Goal: Task Accomplishment & Management: Use online tool/utility

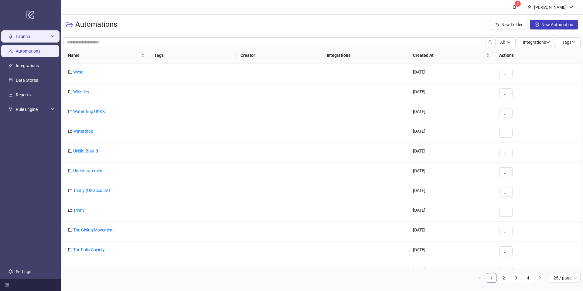
click at [17, 41] on span "Launch" at bounding box center [32, 36] width 33 height 12
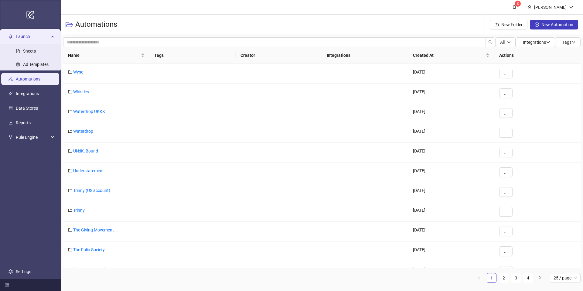
click at [15, 26] on div "logo/logo-mobile" at bounding box center [30, 14] width 58 height 27
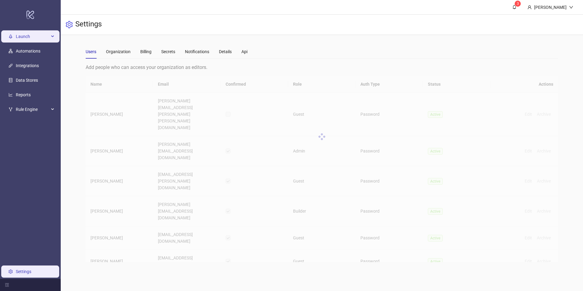
click at [19, 37] on span "Launch" at bounding box center [32, 36] width 33 height 12
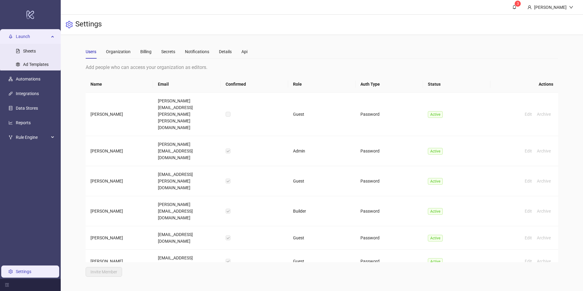
click at [41, 185] on ul "Launch Sheets Ad Templates Automations Integrations Data Stores Reports Rule En…" at bounding box center [30, 154] width 61 height 250
click at [35, 109] on link "Data Stores" at bounding box center [27, 108] width 22 height 5
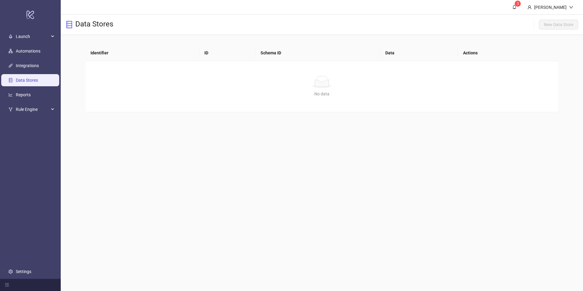
click at [32, 151] on ul "Launch Sheets Ad Templates Automations Integrations Data Stores Reports Rule En…" at bounding box center [30, 154] width 61 height 250
click at [23, 51] on link "Automations" at bounding box center [28, 51] width 25 height 5
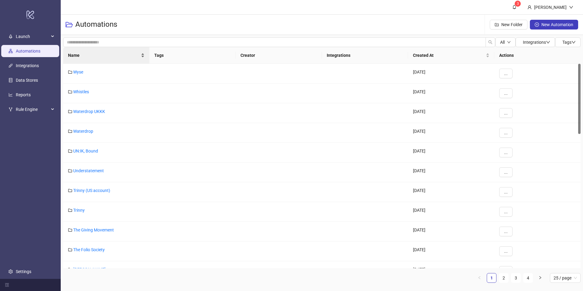
click at [88, 56] on span "Name" at bounding box center [104, 55] width 72 height 7
click at [85, 131] on link "ALIGNE" at bounding box center [80, 131] width 15 height 5
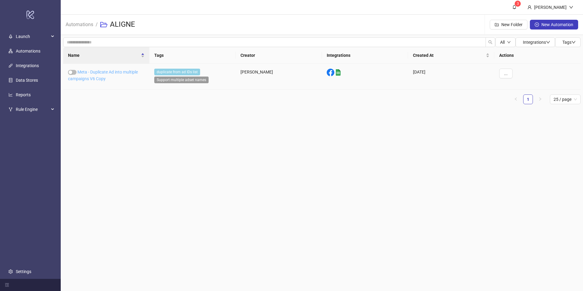
click at [119, 73] on link "Meta - Duplicate Ad into multiple campaigns V6 Copy" at bounding box center [103, 76] width 70 height 12
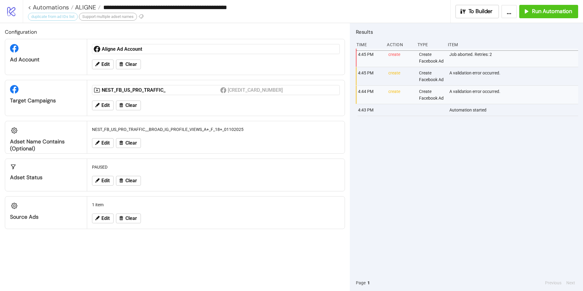
click at [168, 111] on div "Edit Clear" at bounding box center [216, 106] width 253 height 16
click at [103, 108] on span "Edit" at bounding box center [105, 105] width 8 height 5
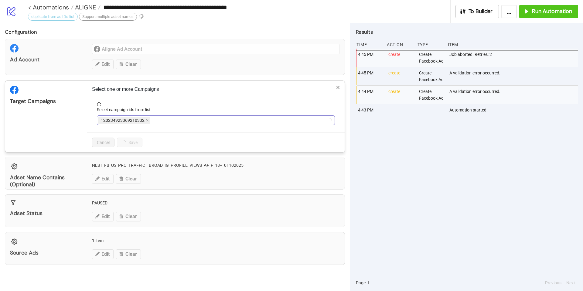
click at [149, 120] on span "120234923369210332" at bounding box center [124, 120] width 52 height 7
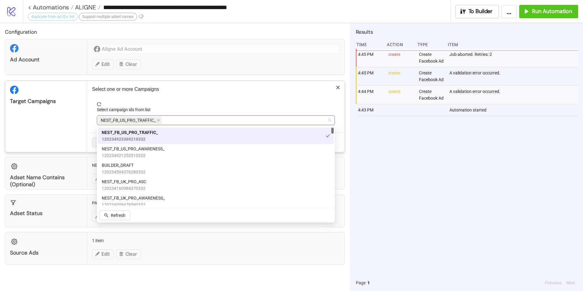
click at [148, 118] on span "NEST_FB_US_PRO_TRAFFIC_" at bounding box center [128, 120] width 55 height 7
click at [159, 120] on icon "close" at bounding box center [158, 120] width 2 height 2
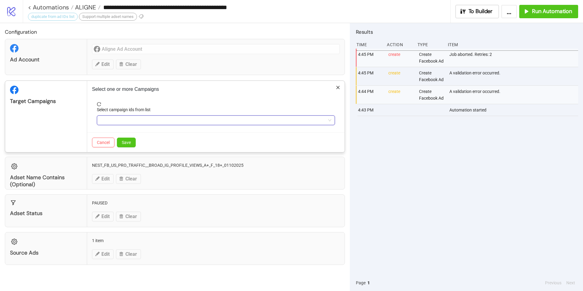
click at [176, 120] on div at bounding box center [212, 120] width 229 height 9
click at [168, 124] on div at bounding box center [212, 120] width 229 height 9
click at [148, 126] on form "Select campaign ids from list" at bounding box center [216, 117] width 248 height 30
click at [142, 117] on div at bounding box center [212, 120] width 229 height 9
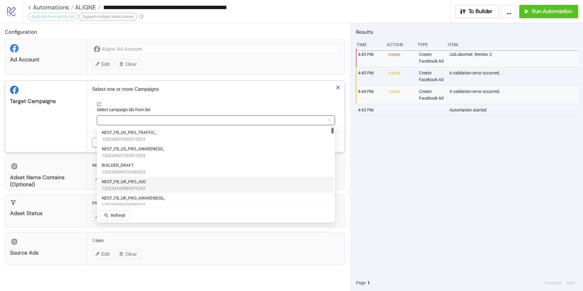
click at [145, 184] on span "NEST_FB_UK_PRO_ASC" at bounding box center [124, 181] width 45 height 7
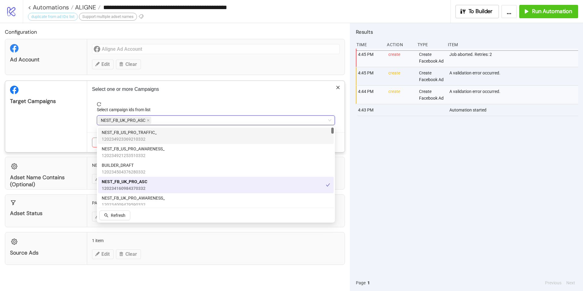
click at [164, 120] on div "NEST_FB_UK_PRO_ASC" at bounding box center [212, 120] width 229 height 9
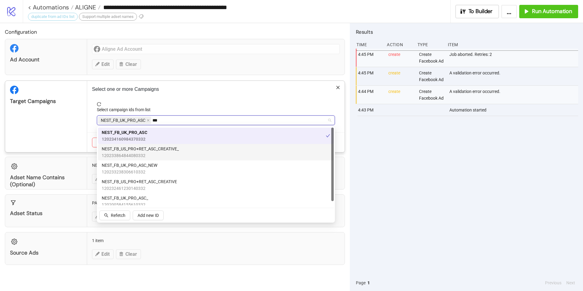
click at [173, 151] on span "NEST_FB_US_PRO+RET_ASC_CREATIVE_" at bounding box center [140, 149] width 77 height 7
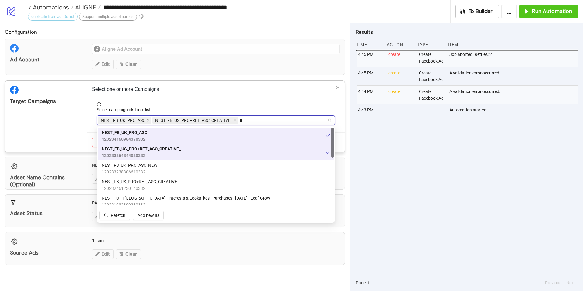
type input "*"
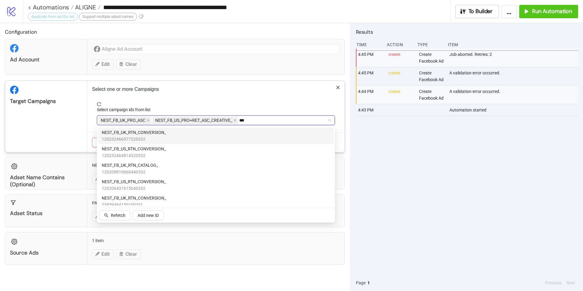
click at [182, 137] on div "NEST_FB_UK_RTN_CONVERSION_ 120232466577320332" at bounding box center [216, 135] width 229 height 13
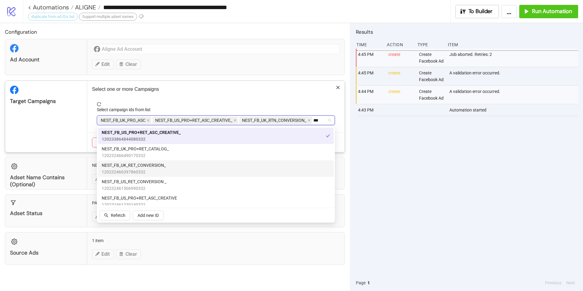
click at [225, 169] on div "NEST_FB_UK_RET_CONVERSION_ 120232466397860332" at bounding box center [216, 168] width 229 height 13
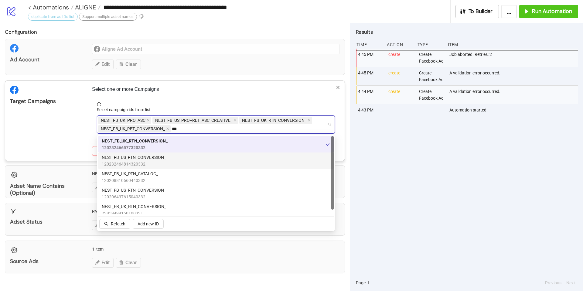
click at [261, 167] on div "NEST_FB_US_RTN_CONVERSION_ 120232464814320332" at bounding box center [216, 160] width 229 height 13
type input "*"
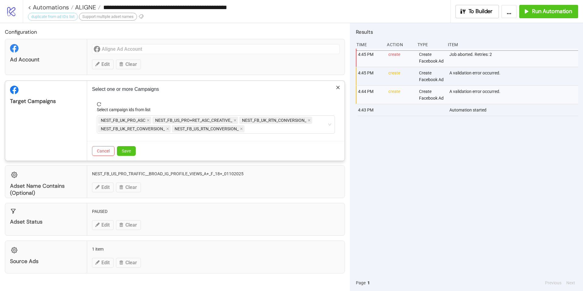
click at [269, 97] on div "Select one or more Campaigns Select campaign ids from list NEST_FB_UK_PRO_ASC N…" at bounding box center [216, 121] width 258 height 80
click at [253, 129] on div "NEST_FB_UK_PRO_ASC NEST_FB_US_PRO+RET_ASC_CREATIVE_ NEST_FB_UK_RTN_CONVERSION_ …" at bounding box center [212, 124] width 229 height 17
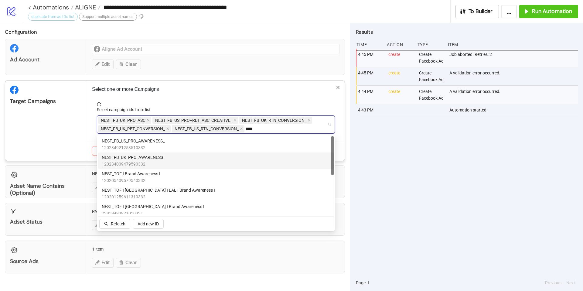
click at [209, 157] on div "NEST_FB_UK_PRO_AWARENESS_ 120234009479590332" at bounding box center [216, 160] width 229 height 13
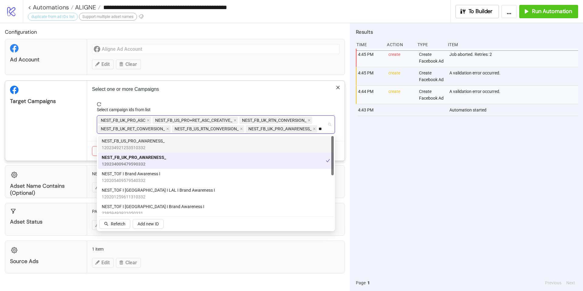
type input "*"
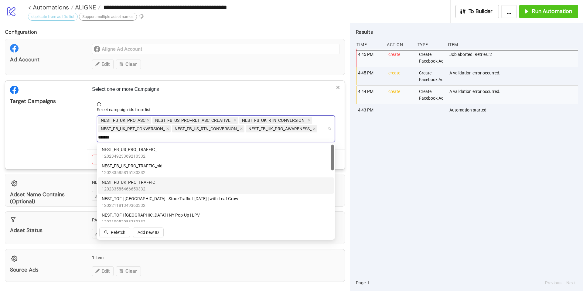
click at [157, 184] on span "NEST_FB_UK_PRO_TRAFFIC_" at bounding box center [129, 182] width 55 height 7
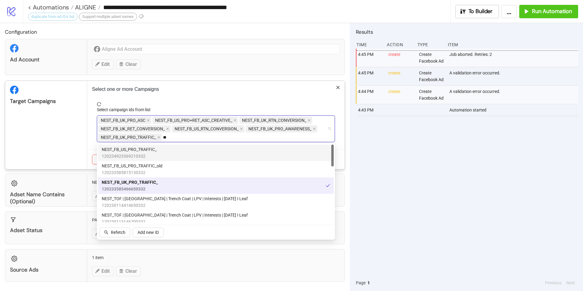
type input "*"
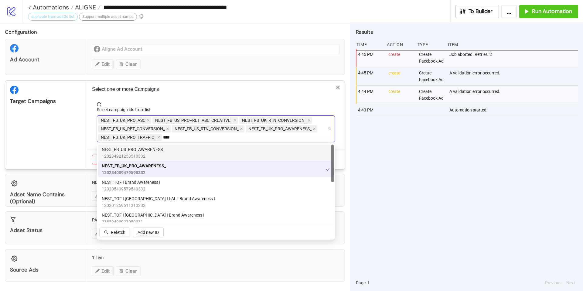
click at [167, 149] on div "NEST_FB_US_PRO_AWARENESS_ 120234921253510332" at bounding box center [216, 152] width 229 height 13
type input "*"
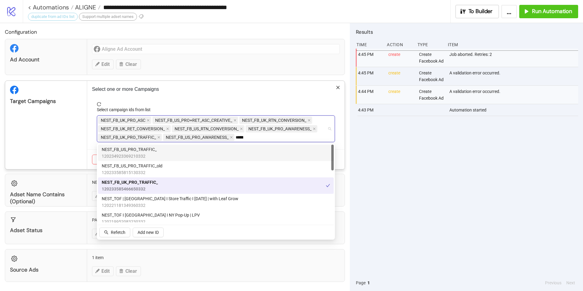
type input "*******"
click at [171, 154] on div "NEST_FB_US_PRO_TRAFFIC_ 120234923369210332" at bounding box center [216, 152] width 229 height 13
click at [227, 90] on p "Select one or more Campaigns" at bounding box center [216, 89] width 248 height 7
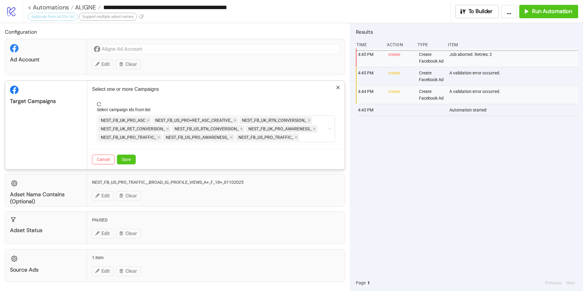
click at [125, 166] on div "Cancel Save" at bounding box center [216, 160] width 258 height 20
click at [124, 159] on span "Save" at bounding box center [126, 159] width 9 height 5
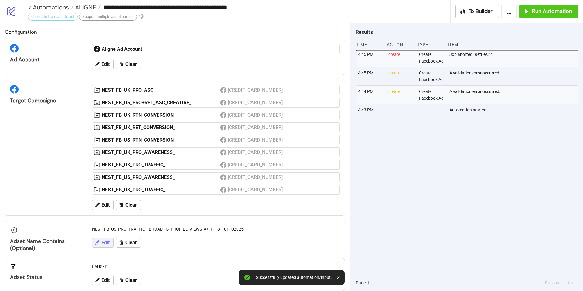
click at [100, 244] on button "Edit" at bounding box center [103, 243] width 22 height 10
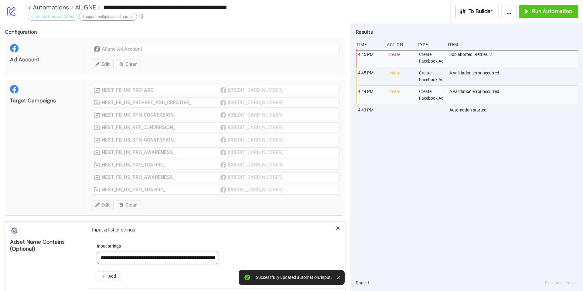
scroll to position [0, 59]
drag, startPoint x: 101, startPoint y: 257, endPoint x: 272, endPoint y: 264, distance: 170.9
click at [272, 264] on form "**********" at bounding box center [216, 266] width 248 height 46
type input "**"
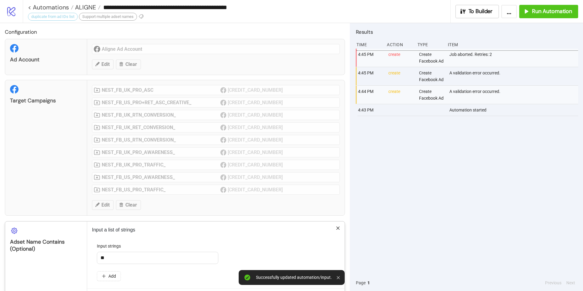
click at [248, 242] on div "Input a list of strings Input strings ** Add Cancel Save" at bounding box center [216, 265] width 258 height 87
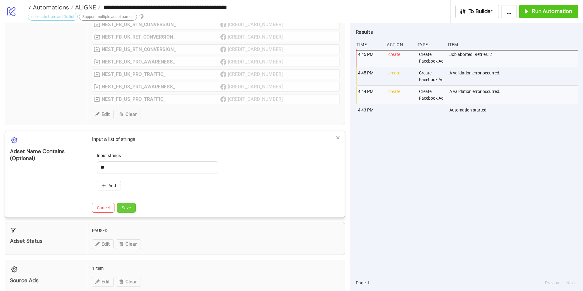
click at [125, 207] on span "Save" at bounding box center [126, 207] width 9 height 5
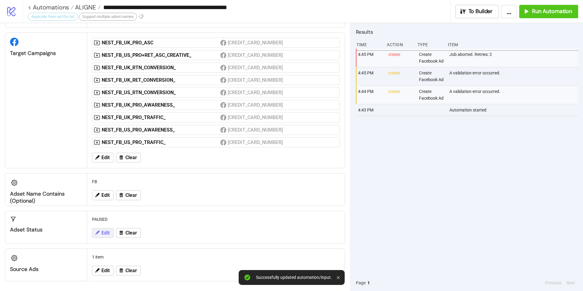
click at [107, 236] on button "Edit" at bounding box center [103, 233] width 22 height 10
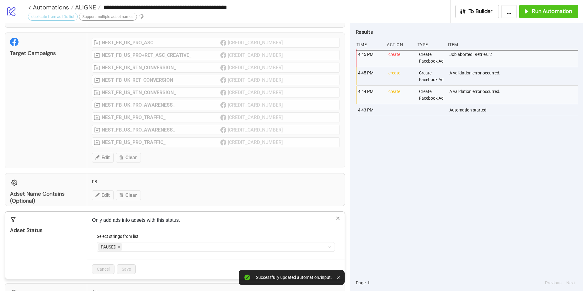
click at [100, 194] on div "**********" at bounding box center [291, 145] width 583 height 291
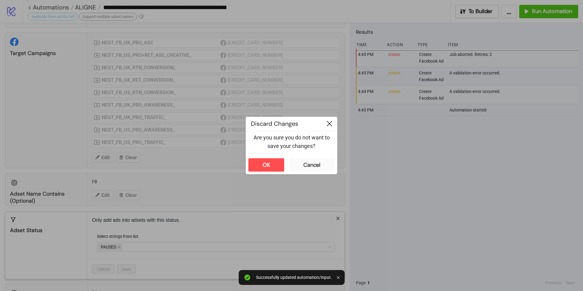
click at [328, 125] on icon at bounding box center [329, 123] width 5 height 5
click at [102, 193] on div "**********" at bounding box center [291, 145] width 583 height 291
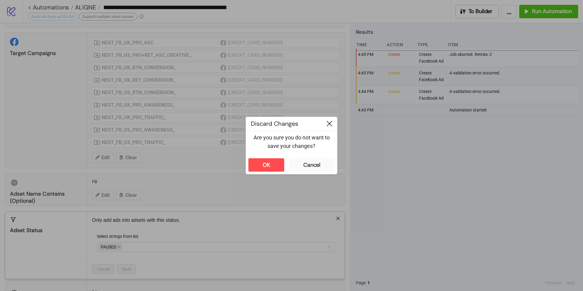
click at [330, 120] on div at bounding box center [329, 124] width 15 height 14
click at [326, 127] on div at bounding box center [329, 124] width 15 height 14
click at [304, 167] on div "Cancel" at bounding box center [312, 165] width 17 height 7
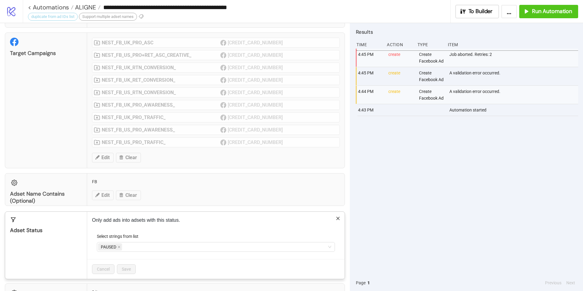
scroll to position [82, 0]
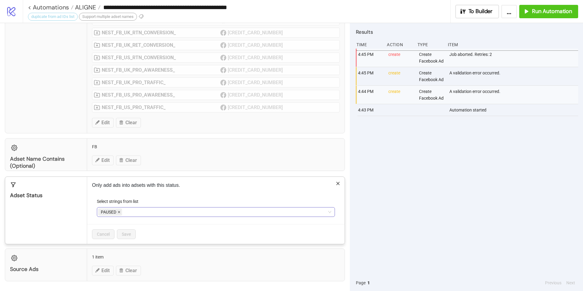
click at [119, 212] on icon "close" at bounding box center [119, 212] width 3 height 3
click at [127, 230] on button "Save" at bounding box center [126, 234] width 19 height 10
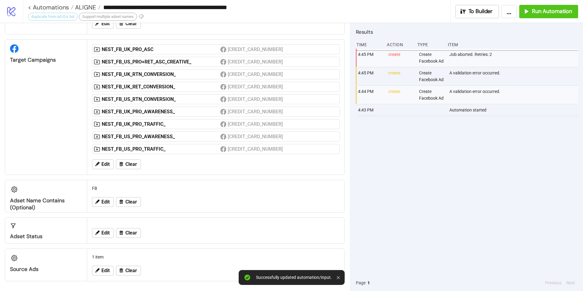
scroll to position [41, 0]
click at [103, 270] on span "Edit" at bounding box center [105, 270] width 8 height 5
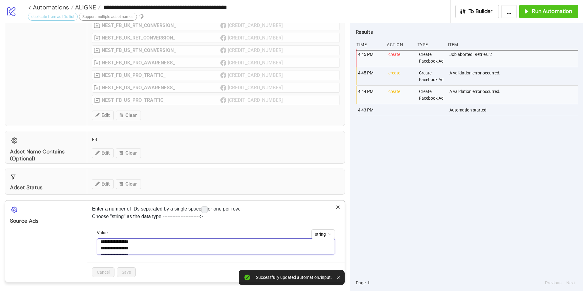
scroll to position [67, 0]
drag, startPoint x: 101, startPoint y: 244, endPoint x: 157, endPoint y: 271, distance: 62.1
click at [157, 271] on div "**********" at bounding box center [216, 241] width 258 height 81
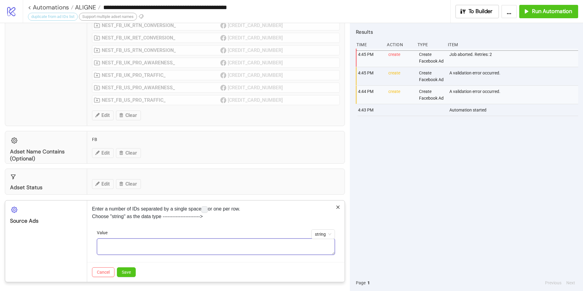
paste textarea "**********"
type textarea "**********"
click at [124, 274] on span "Save" at bounding box center [126, 272] width 9 height 5
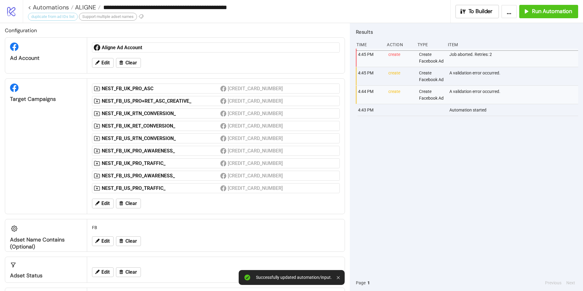
scroll to position [41, 0]
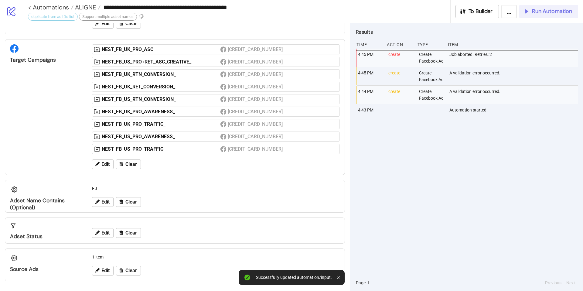
click at [563, 9] on span "Run Automation" at bounding box center [552, 11] width 40 height 7
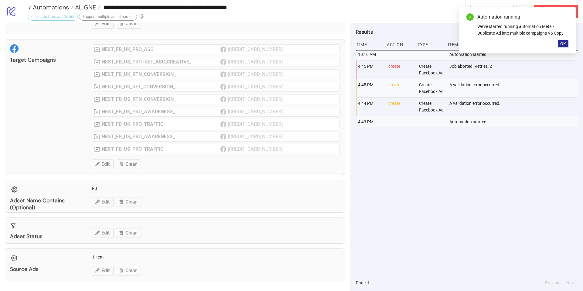
click at [563, 42] on span "OK" at bounding box center [564, 43] width 6 height 5
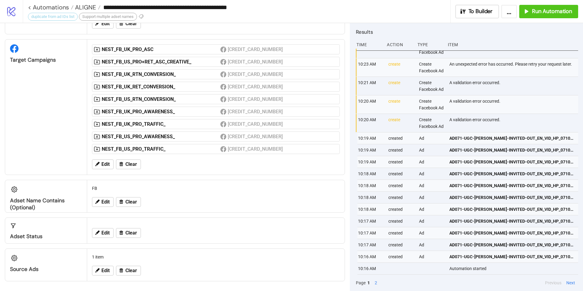
click at [104, 266] on div "Edit Clear" at bounding box center [216, 271] width 253 height 16
click at [105, 271] on span "Edit" at bounding box center [105, 270] width 8 height 5
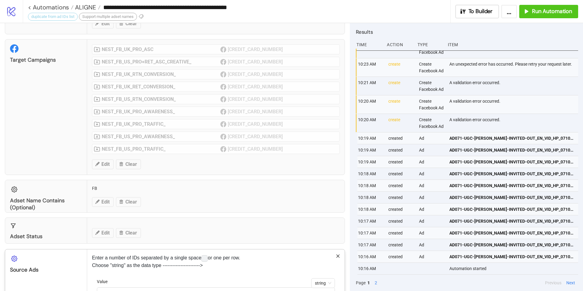
scroll to position [90, 0]
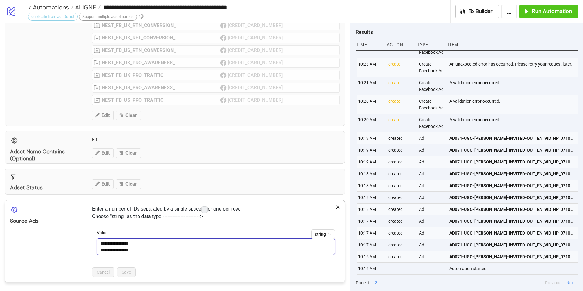
drag, startPoint x: 150, startPoint y: 251, endPoint x: 79, endPoint y: 223, distance: 76.5
click at [79, 223] on div "**********" at bounding box center [175, 241] width 340 height 82
paste textarea "**********"
type textarea "**********"
click at [124, 269] on button "Save" at bounding box center [126, 272] width 19 height 10
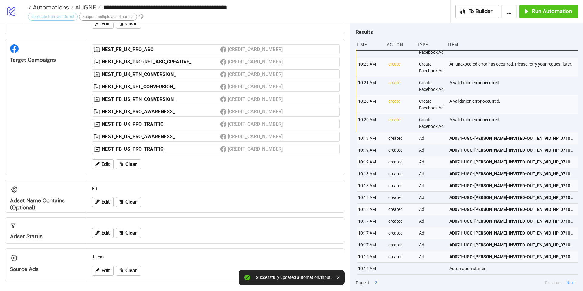
scroll to position [41, 0]
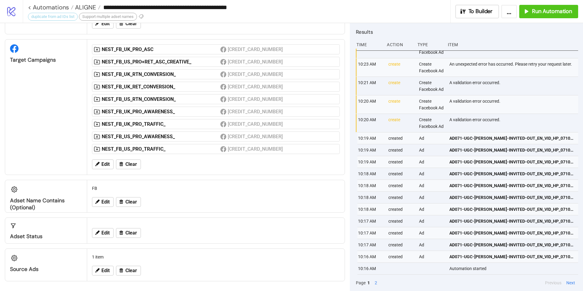
click at [305, 189] on div "FB" at bounding box center [216, 189] width 253 height 12
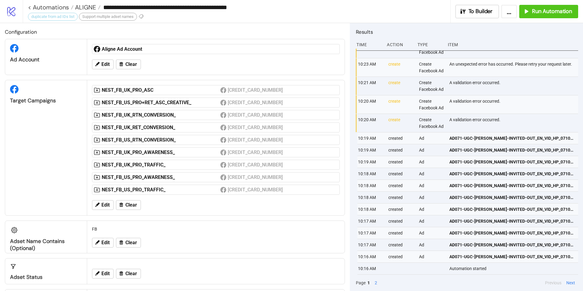
click at [533, 71] on div "An unexpected error has occurred. Please retry your request later." at bounding box center [514, 67] width 131 height 18
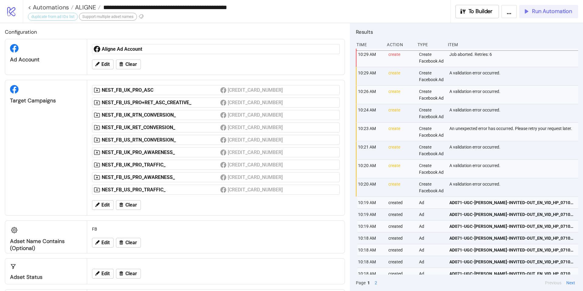
click at [560, 9] on span "Run Automation" at bounding box center [552, 11] width 40 height 7
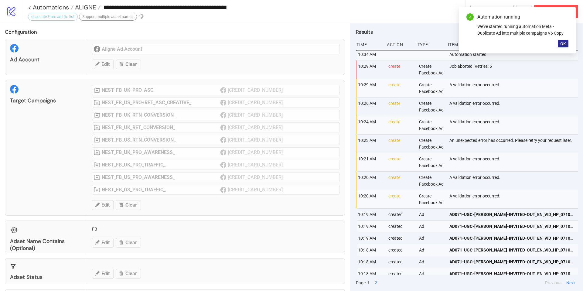
click at [567, 44] on button "OK" at bounding box center [563, 43] width 11 height 7
